Goal: Book appointment/travel/reservation

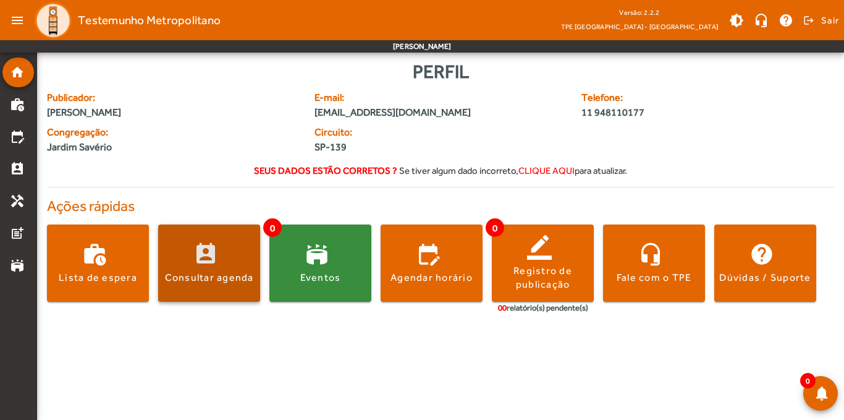
click at [213, 269] on span at bounding box center [209, 263] width 102 height 30
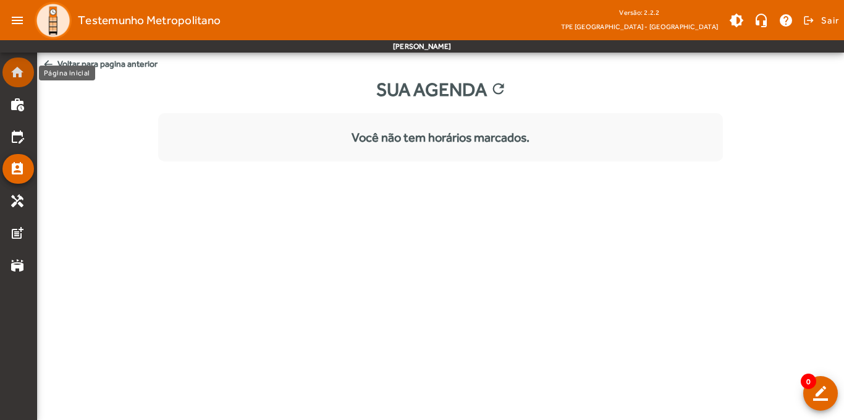
click at [13, 77] on mat-icon "home" at bounding box center [17, 72] width 15 height 15
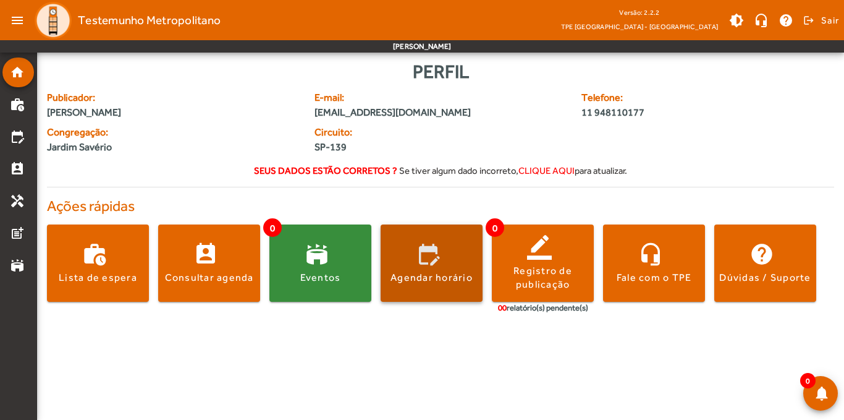
click at [449, 287] on span at bounding box center [432, 262] width 102 height 77
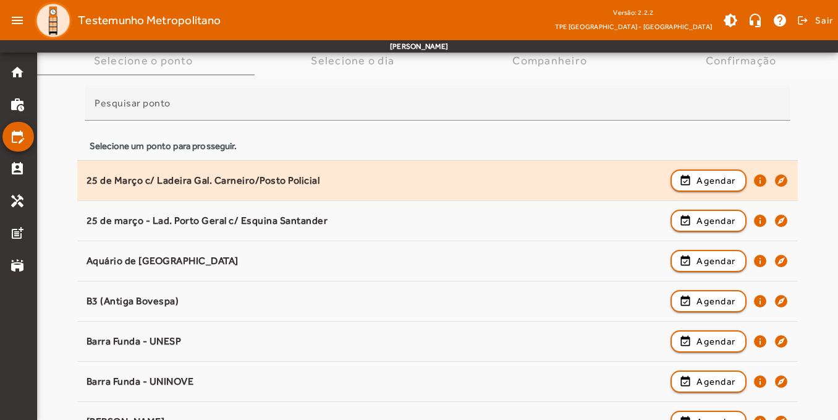
scroll to position [124, 0]
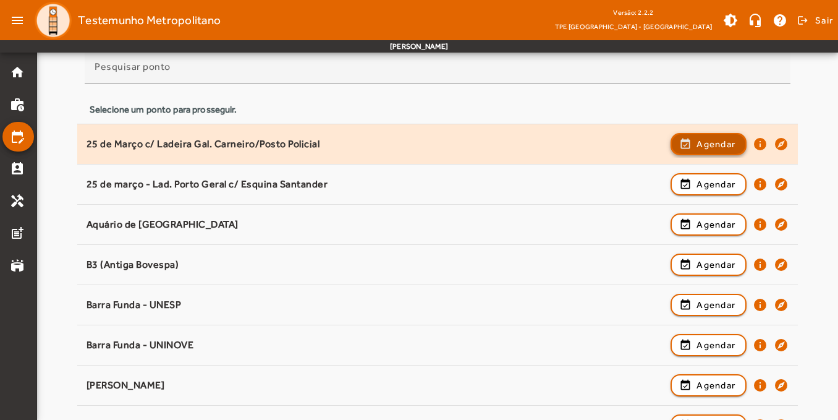
click at [732, 138] on span "Agendar" at bounding box center [715, 144] width 39 height 15
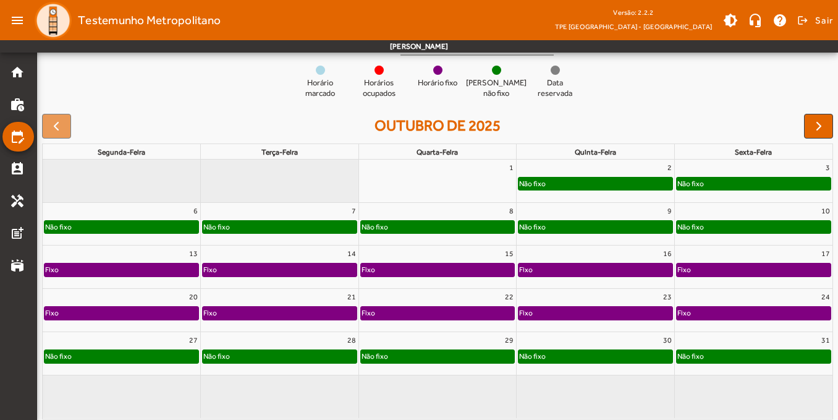
click at [310, 227] on div "Não fixo" at bounding box center [280, 227] width 154 height 12
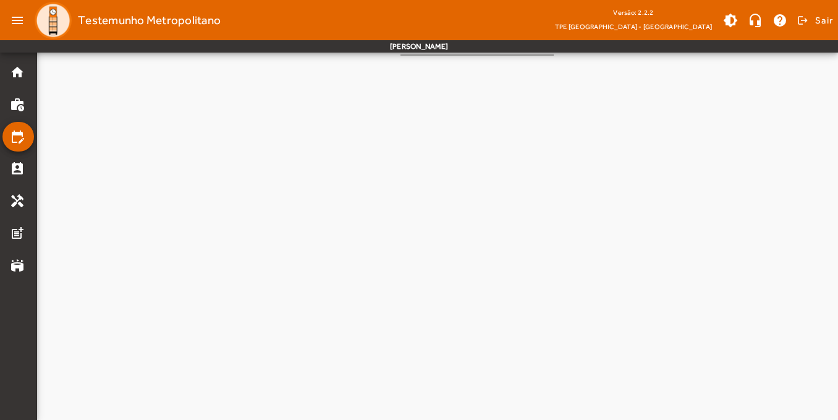
scroll to position [0, 0]
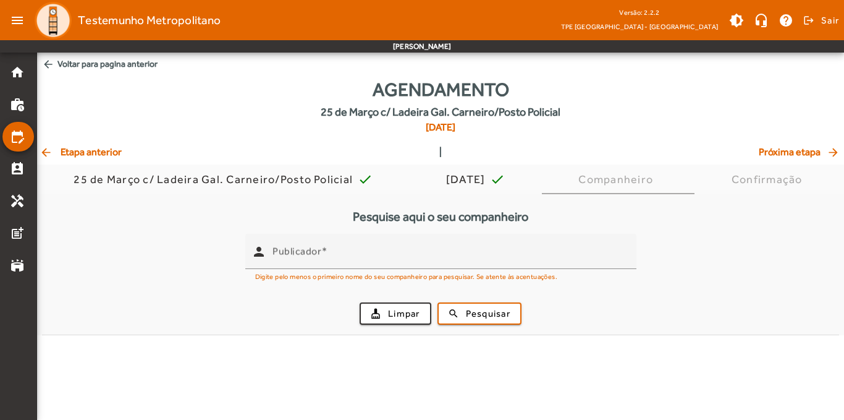
click at [51, 61] on mat-icon "arrow_back" at bounding box center [48, 64] width 12 height 12
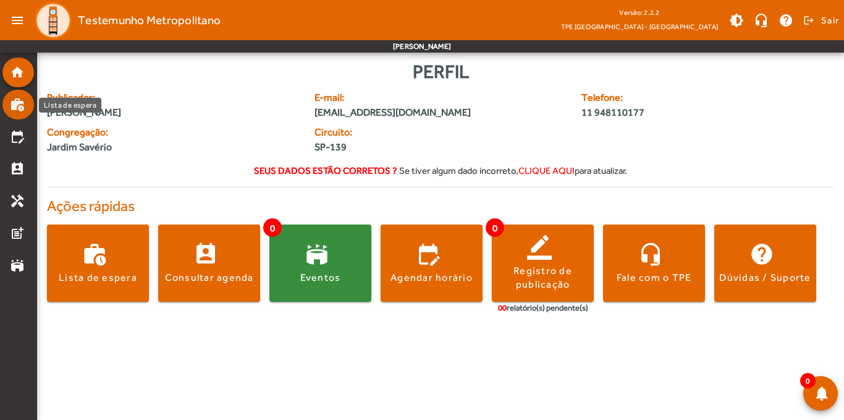
click at [15, 95] on mat-list-item "work_history" at bounding box center [18, 105] width 32 height 30
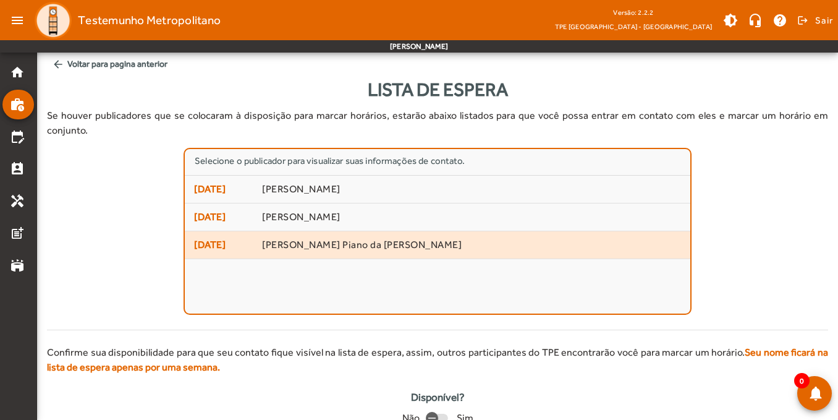
click at [359, 239] on span "[PERSON_NAME] Piano da [PERSON_NAME]" at bounding box center [471, 245] width 419 height 13
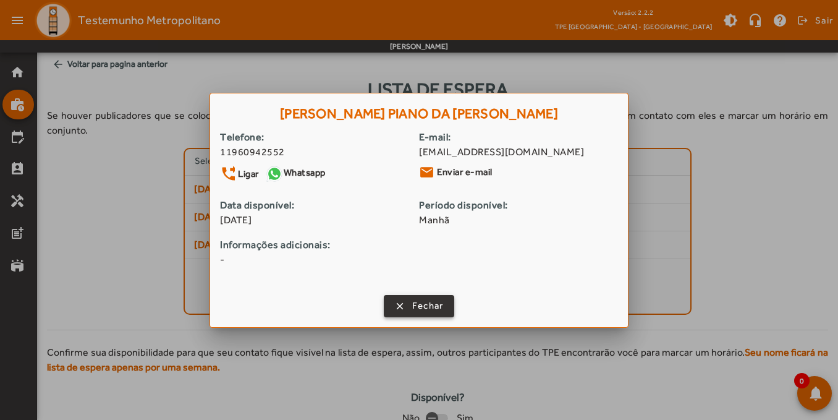
click at [427, 314] on span "button" at bounding box center [419, 306] width 69 height 30
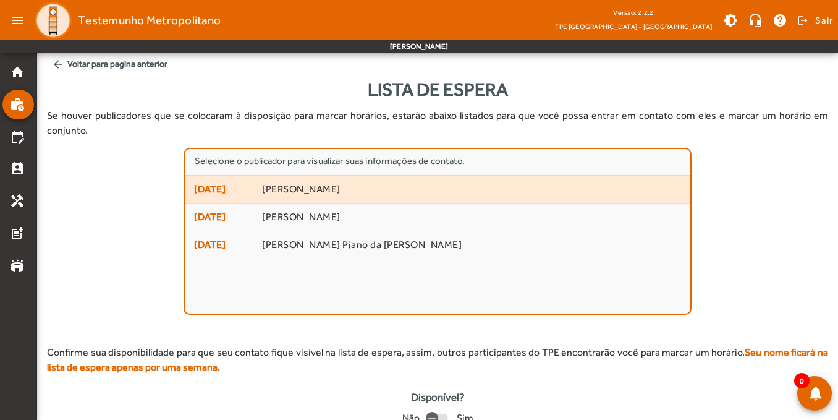
click at [253, 182] on span "[DATE]" at bounding box center [223, 189] width 59 height 15
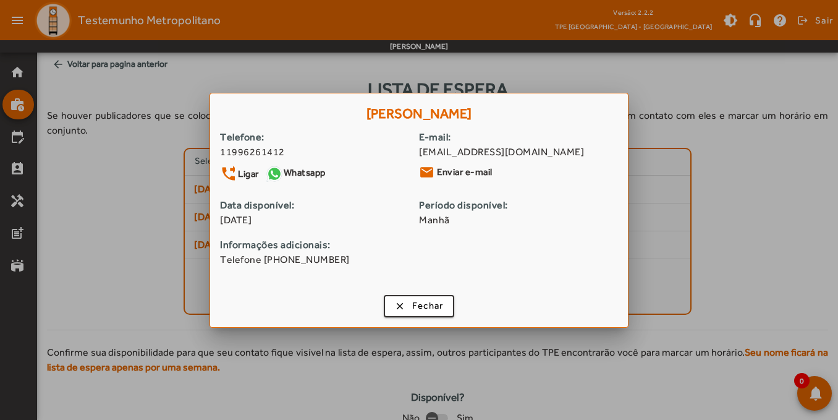
click at [85, 127] on div at bounding box center [419, 210] width 838 height 420
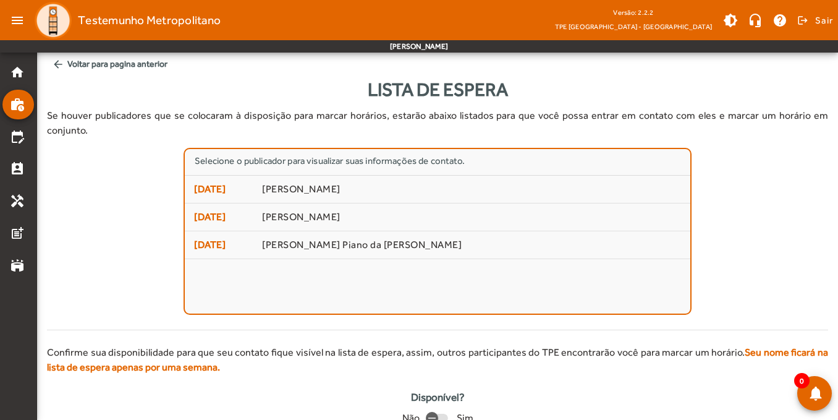
click at [83, 65] on span "arrow_back Voltar para pagina anterior" at bounding box center [437, 64] width 781 height 23
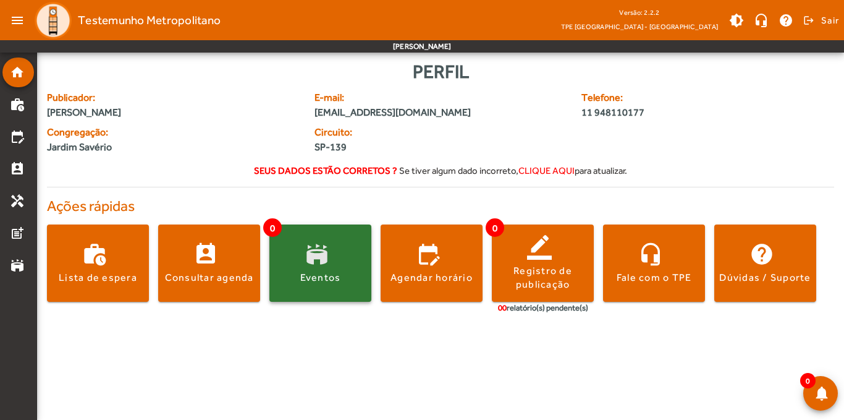
click at [340, 251] on span at bounding box center [320, 263] width 102 height 30
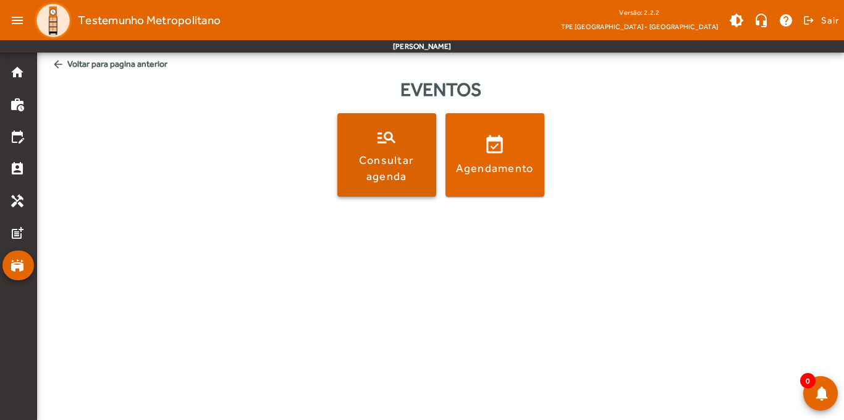
click at [372, 167] on div "Consultar agenda" at bounding box center [387, 167] width 94 height 31
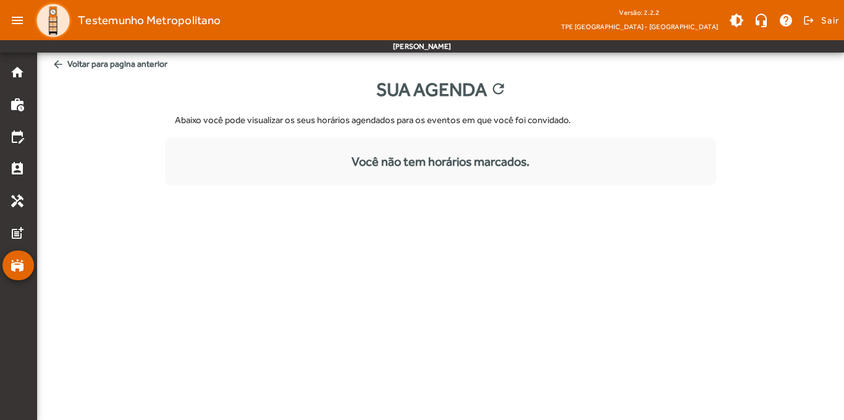
click at [97, 64] on span "arrow_back Voltar para pagina anterior" at bounding box center [440, 64] width 787 height 23
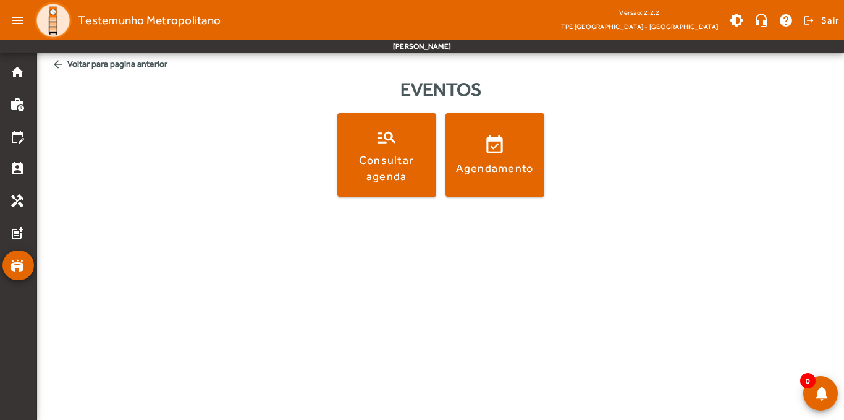
click at [62, 65] on mat-icon "arrow_back" at bounding box center [58, 64] width 12 height 12
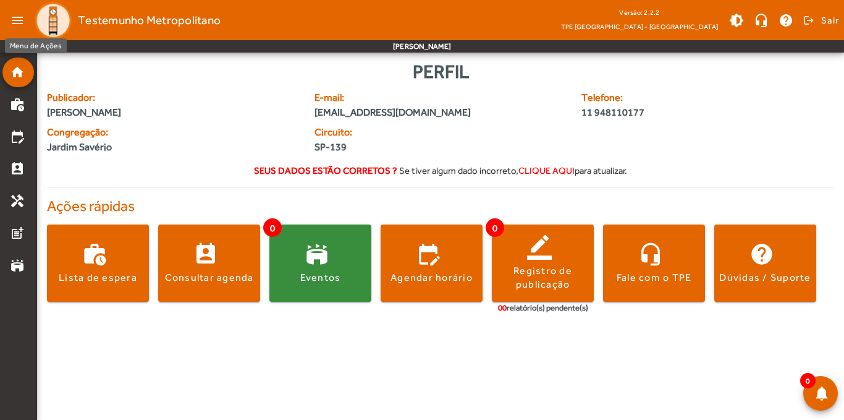
click at [21, 20] on mat-icon "menu" at bounding box center [17, 20] width 25 height 25
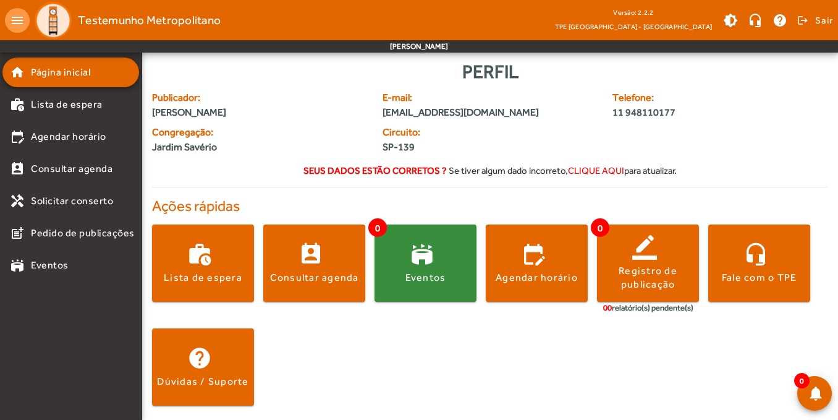
drag, startPoint x: 216, startPoint y: 73, endPoint x: 174, endPoint y: 73, distance: 41.4
click at [215, 73] on div "Perfil" at bounding box center [490, 71] width 676 height 28
click at [11, 15] on mat-icon "menu" at bounding box center [17, 20] width 25 height 25
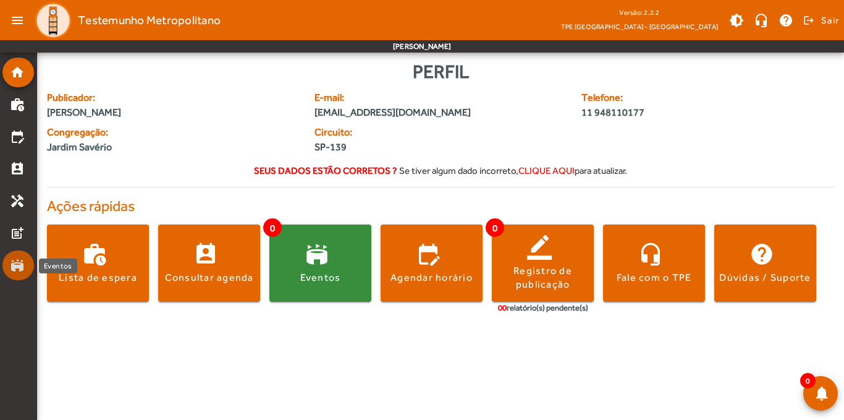
click at [18, 257] on mat-list-item "stadium" at bounding box center [18, 265] width 32 height 30
